Goal: Task Accomplishment & Management: Manage account settings

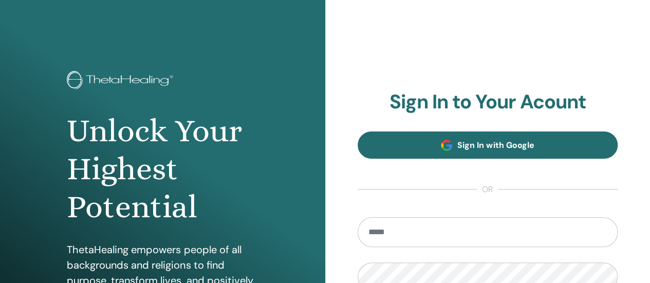
type input "**********"
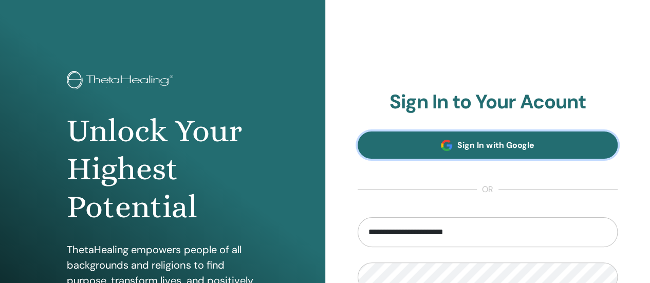
click at [428, 142] on link "Sign In with Google" at bounding box center [488, 145] width 261 height 27
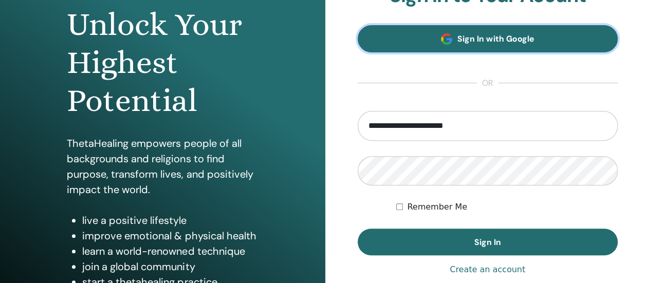
scroll to position [157, 0]
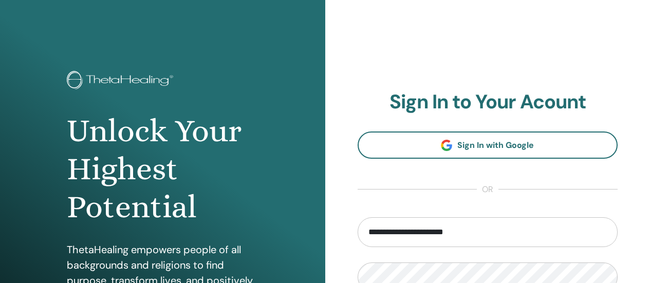
scroll to position [164, 0]
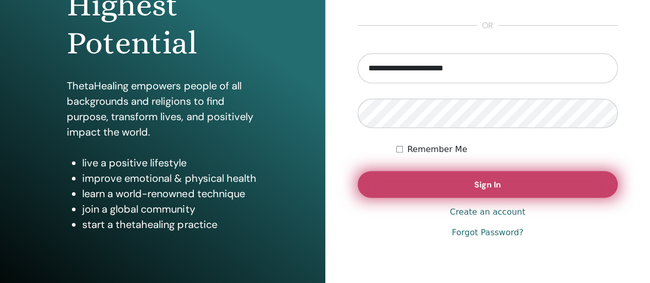
click at [462, 177] on button "Sign In" at bounding box center [488, 184] width 261 height 27
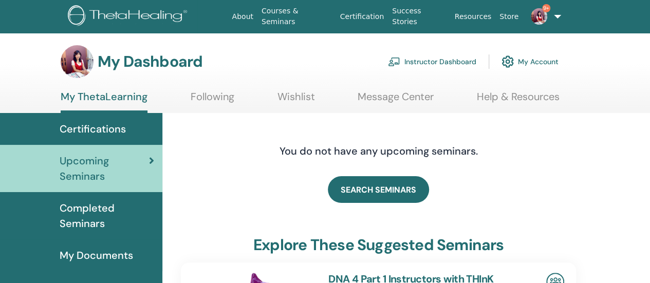
click at [439, 60] on link "Instructor Dashboard" at bounding box center [432, 61] width 88 height 23
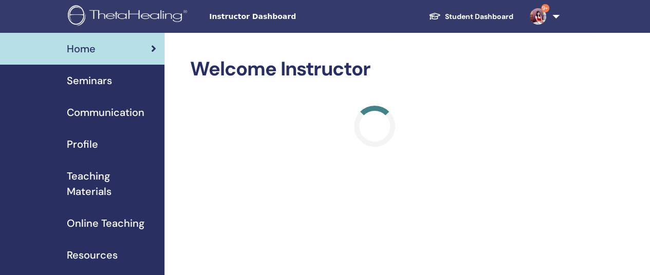
click at [439, 60] on h2 "Welcome Instructor" at bounding box center [375, 70] width 370 height 24
click at [100, 82] on span "Seminars" at bounding box center [89, 80] width 45 height 15
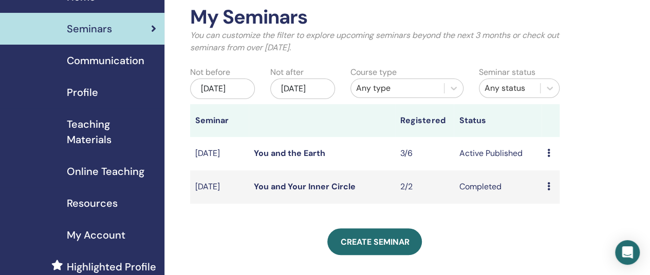
scroll to position [52, 0]
click at [301, 158] on link "You and the Earth" at bounding box center [289, 153] width 71 height 11
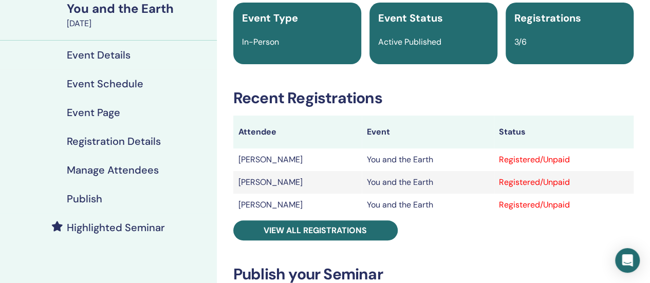
scroll to position [81, 0]
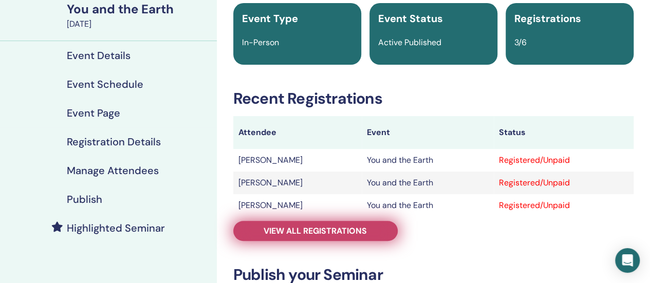
click at [344, 229] on span "View all registrations" at bounding box center [315, 231] width 103 height 11
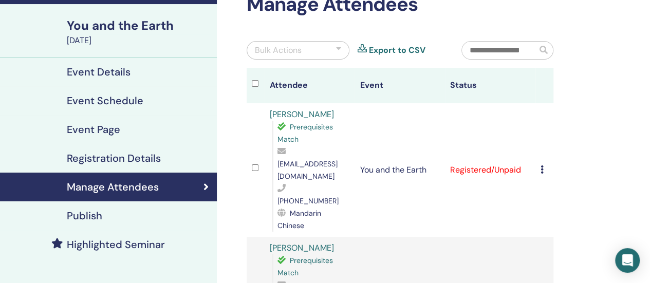
scroll to position [91, 0]
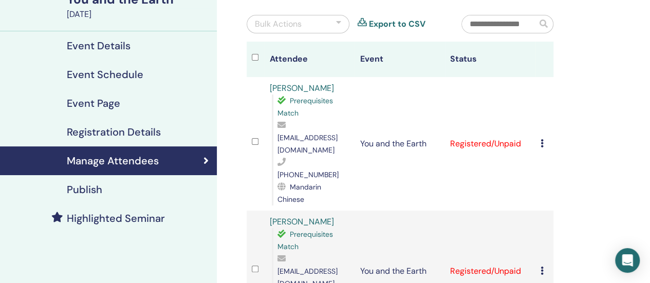
click at [542, 139] on icon at bounding box center [542, 143] width 3 height 8
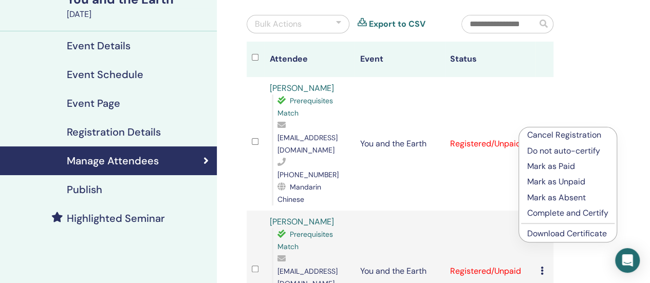
click at [541, 236] on link "Download Certificate" at bounding box center [567, 233] width 80 height 11
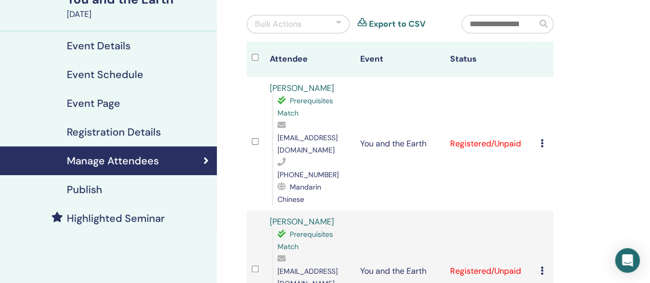
click at [543, 267] on icon at bounding box center [542, 271] width 3 height 8
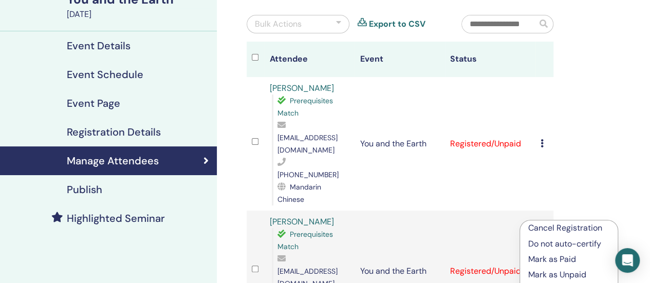
click at [543, 220] on li "Cancel Registration" at bounding box center [569, 227] width 98 height 15
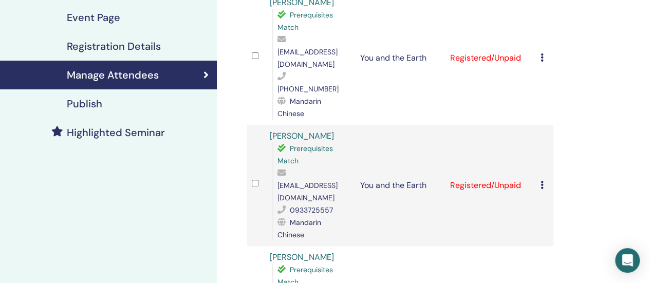
scroll to position [177, 0]
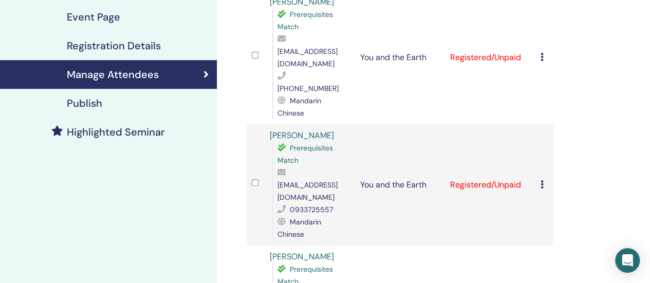
click at [544, 179] on div "Cancel Registration Do not auto-certify Mark as Paid Mark as Unpaid Mark as Abs…" at bounding box center [545, 185] width 8 height 12
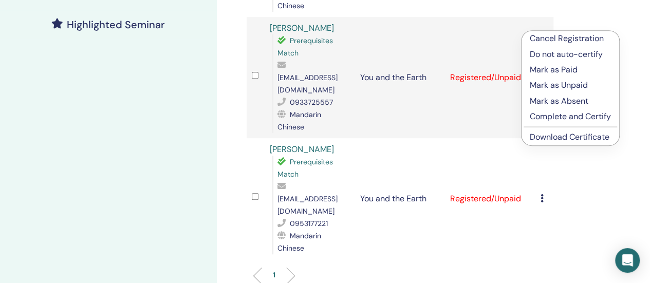
scroll to position [286, 0]
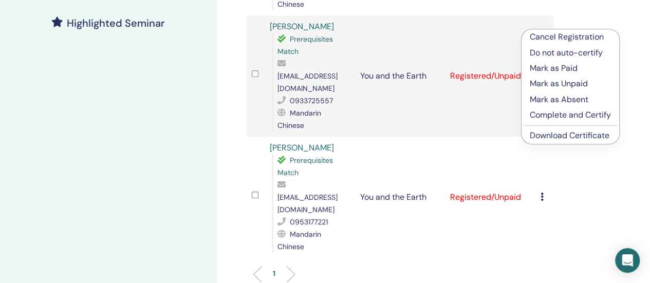
click at [559, 135] on link "Download Certificate" at bounding box center [570, 135] width 80 height 11
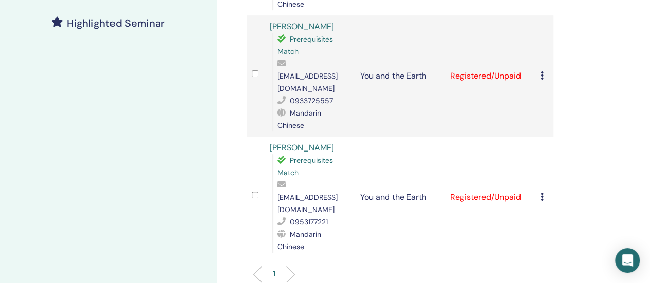
click at [540, 137] on td "Cancel Registration Do not auto-certify Mark as Paid Mark as Unpaid Mark as Abs…" at bounding box center [545, 197] width 18 height 121
click at [541, 193] on icon at bounding box center [542, 197] width 3 height 8
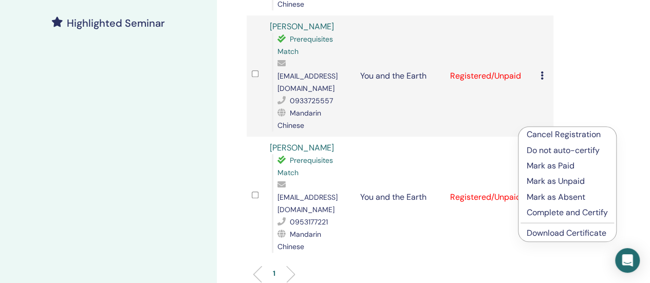
click at [545, 229] on link "Download Certificate" at bounding box center [567, 233] width 80 height 11
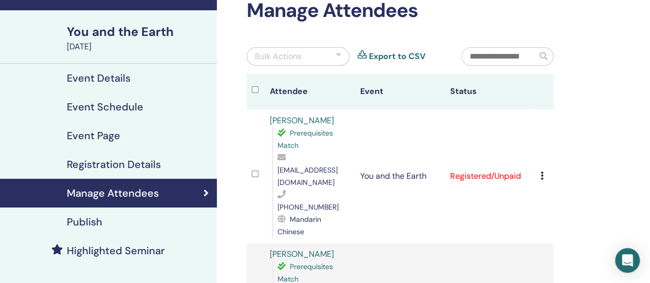
scroll to position [112, 0]
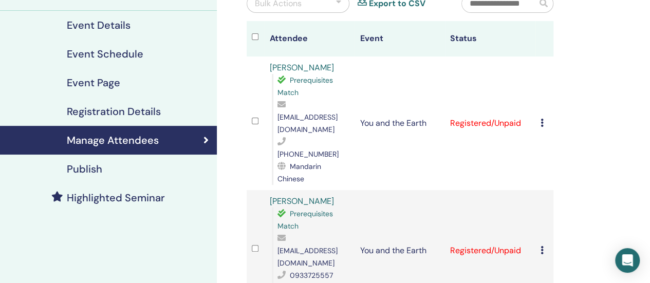
click at [151, 112] on h4 "Registration Details" at bounding box center [114, 111] width 94 height 12
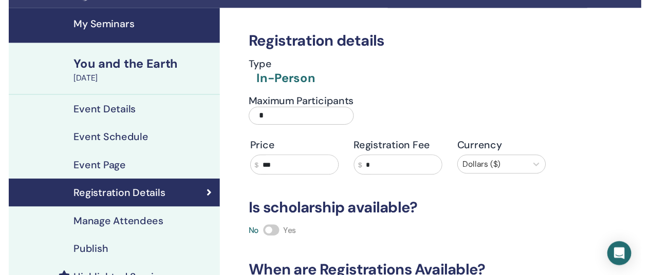
scroll to position [24, 0]
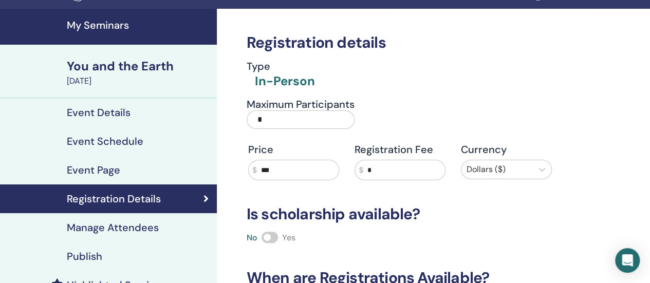
click at [120, 139] on h4 "Event Schedule" at bounding box center [105, 141] width 77 height 12
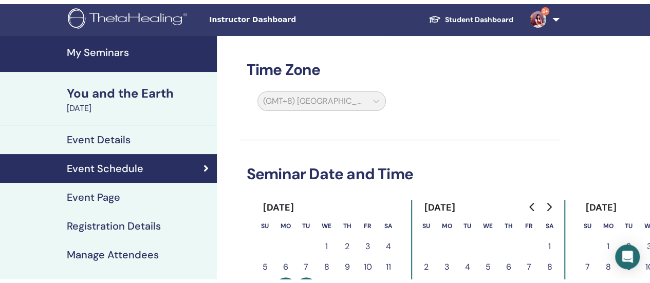
scroll to position [1, 0]
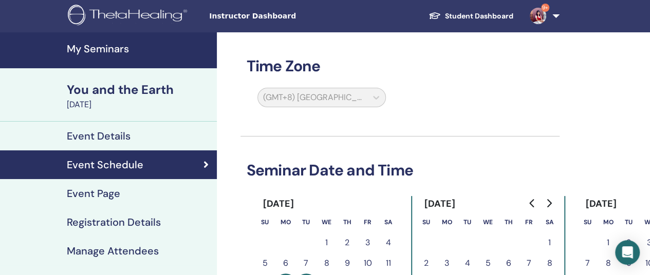
click at [140, 90] on div "You and the Earth" at bounding box center [139, 89] width 144 height 17
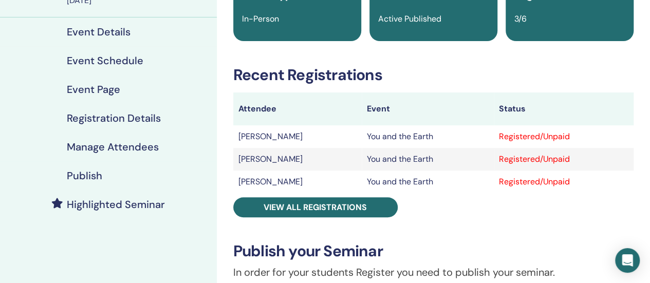
scroll to position [105, 0]
